Goal: Entertainment & Leisure: Consume media (video, audio)

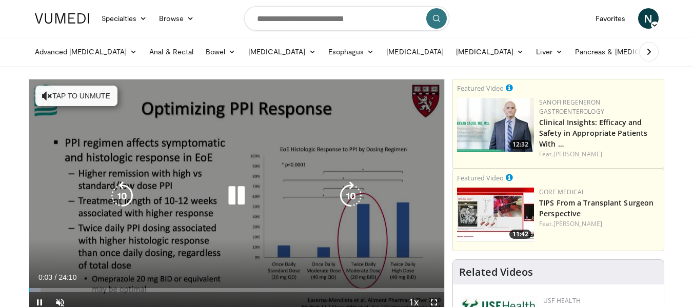
click at [105, 91] on button "Tap to unmute" at bounding box center [76, 96] width 82 height 21
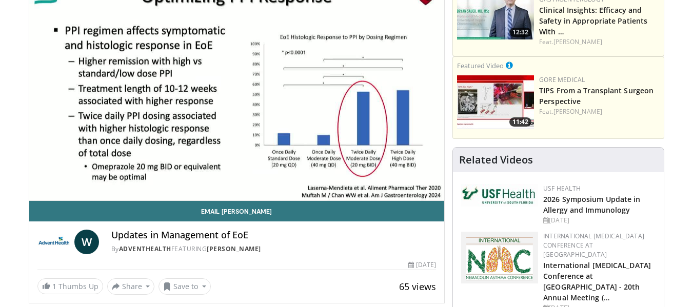
scroll to position [51, 0]
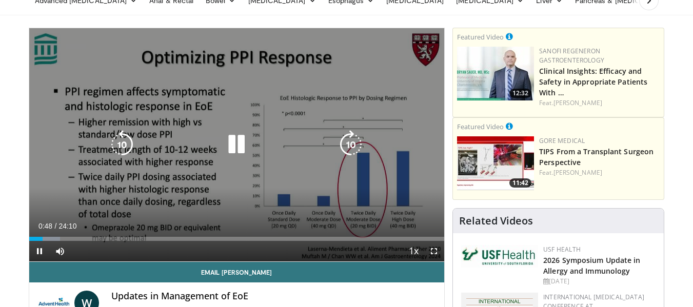
click at [234, 141] on icon "Video Player" at bounding box center [236, 144] width 29 height 29
click at [231, 141] on icon "Video Player" at bounding box center [236, 144] width 29 height 29
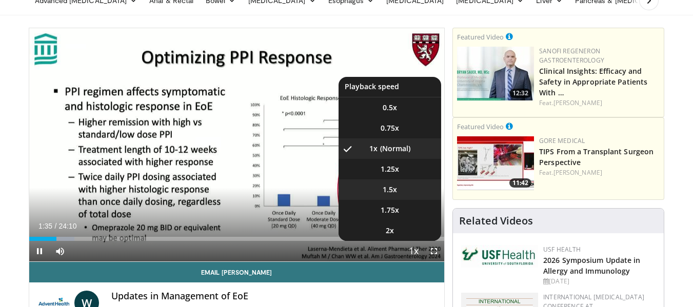
click at [393, 185] on span "1.5x" at bounding box center [390, 190] width 14 height 10
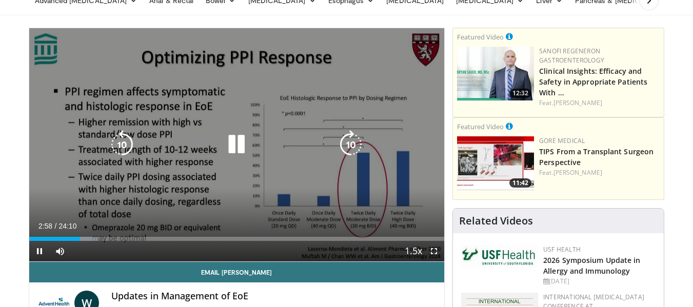
click at [119, 149] on icon "Video Player" at bounding box center [122, 144] width 29 height 29
click at [240, 143] on icon "Video Player" at bounding box center [236, 144] width 29 height 29
